Goal: Transaction & Acquisition: Obtain resource

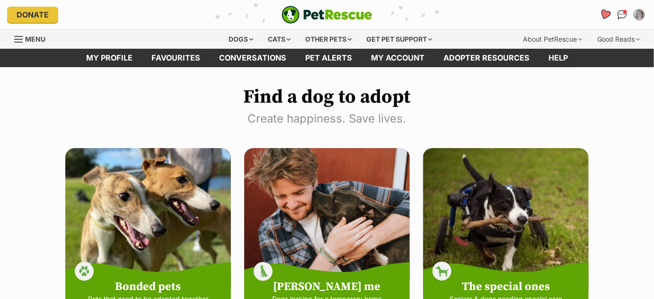
click at [606, 10] on icon "Favourites" at bounding box center [605, 15] width 13 height 12
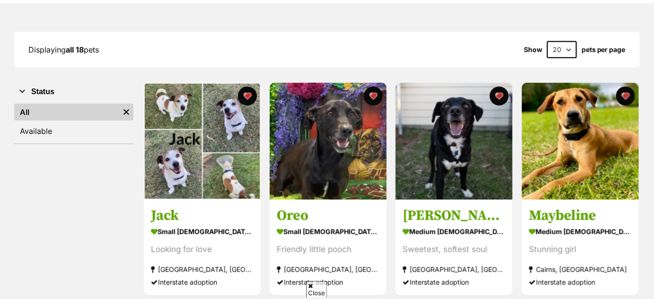
scroll to position [115, 0]
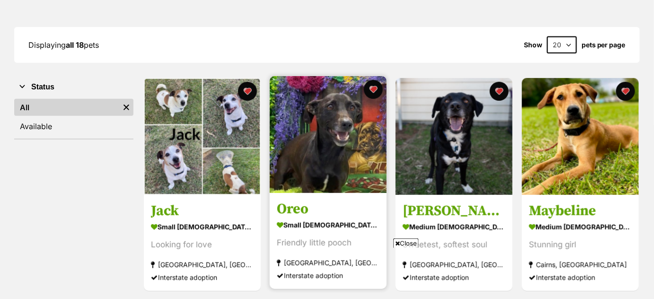
click at [341, 139] on img at bounding box center [328, 134] width 117 height 117
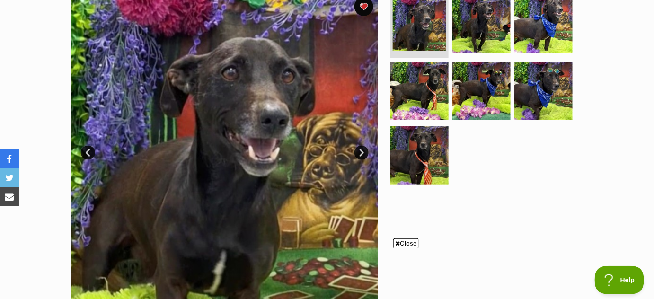
click at [284, 192] on img at bounding box center [224, 145] width 306 height 306
click at [360, 153] on link "Next" at bounding box center [361, 153] width 14 height 14
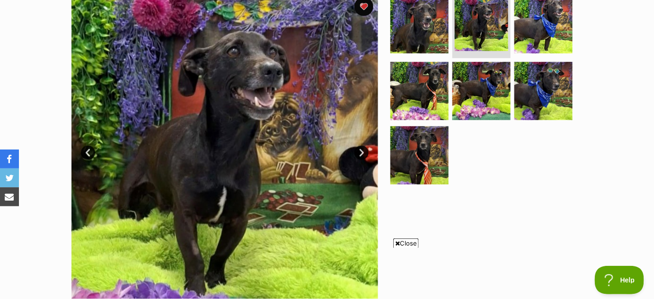
click at [360, 153] on link "Next" at bounding box center [361, 153] width 14 height 14
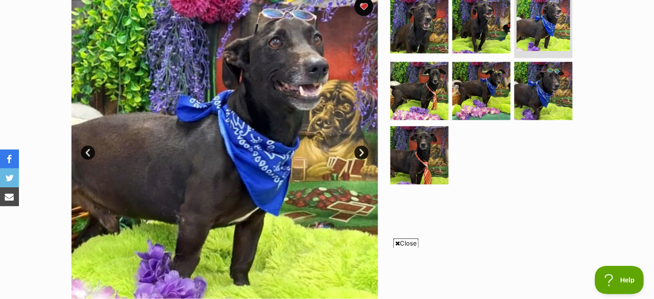
click at [360, 153] on link "Next" at bounding box center [361, 153] width 14 height 14
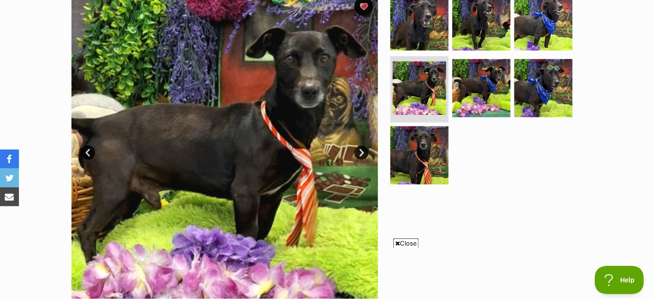
click at [360, 153] on link "Next" at bounding box center [361, 153] width 14 height 14
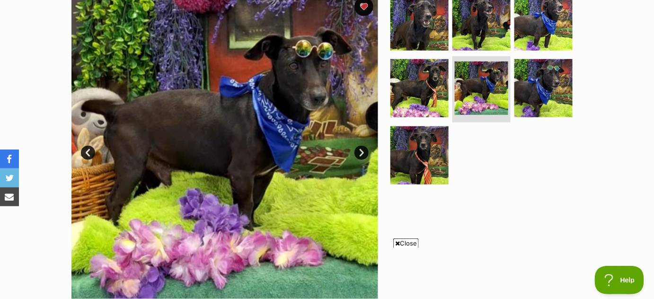
click at [360, 153] on link "Next" at bounding box center [361, 153] width 14 height 14
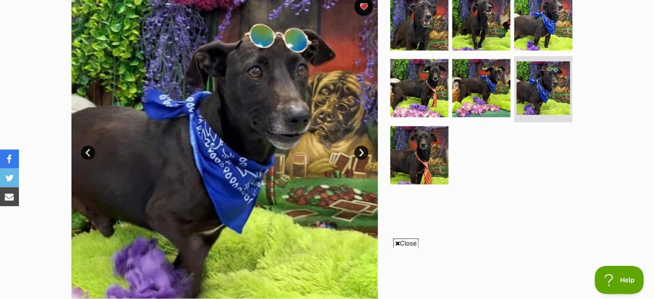
click at [360, 153] on link "Next" at bounding box center [361, 153] width 14 height 14
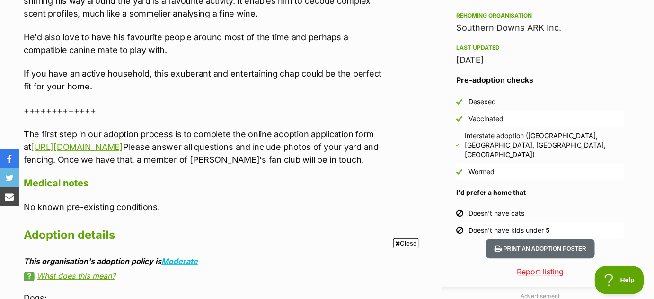
scroll to position [785, 0]
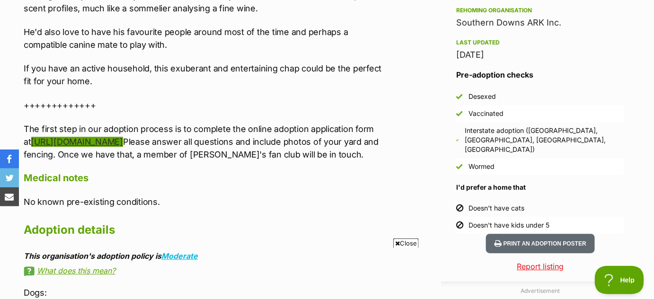
click at [123, 137] on link "[URL][DOMAIN_NAME]" at bounding box center [77, 142] width 92 height 10
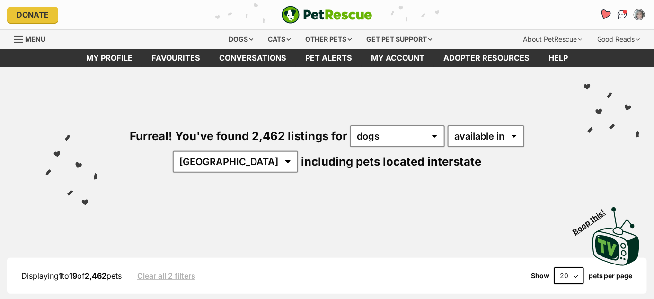
click at [604, 14] on icon "Favourites" at bounding box center [604, 14] width 11 height 11
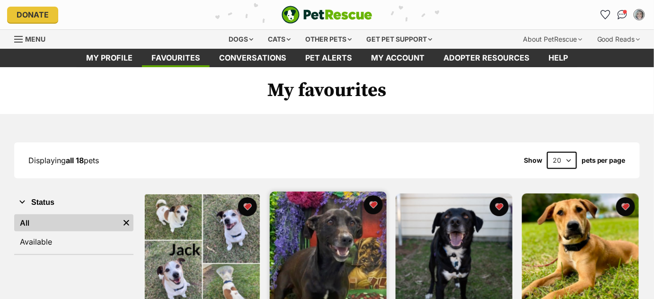
click at [321, 259] on img at bounding box center [328, 250] width 117 height 117
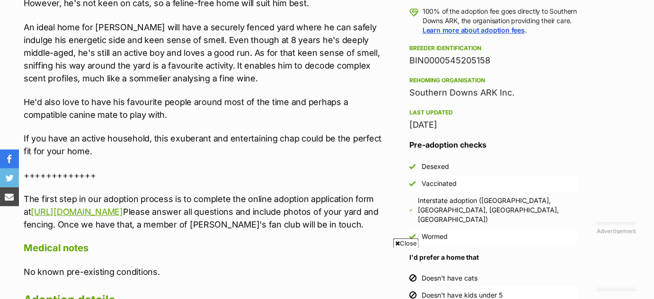
scroll to position [717, 0]
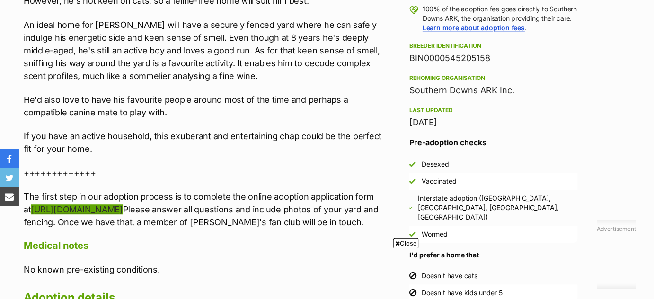
click at [123, 204] on link "[URL][DOMAIN_NAME]" at bounding box center [77, 209] width 92 height 10
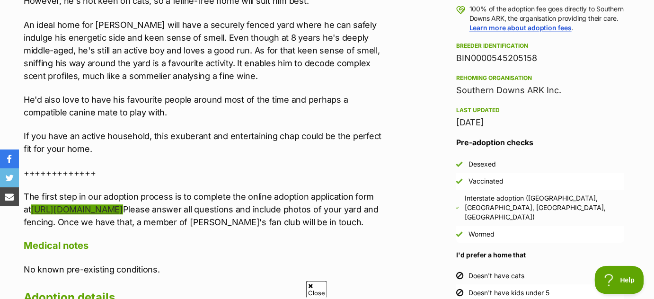
scroll to position [0, 0]
click at [123, 204] on link "[URL][DOMAIN_NAME]" at bounding box center [77, 209] width 92 height 10
